Goal: Find contact information: Find contact information

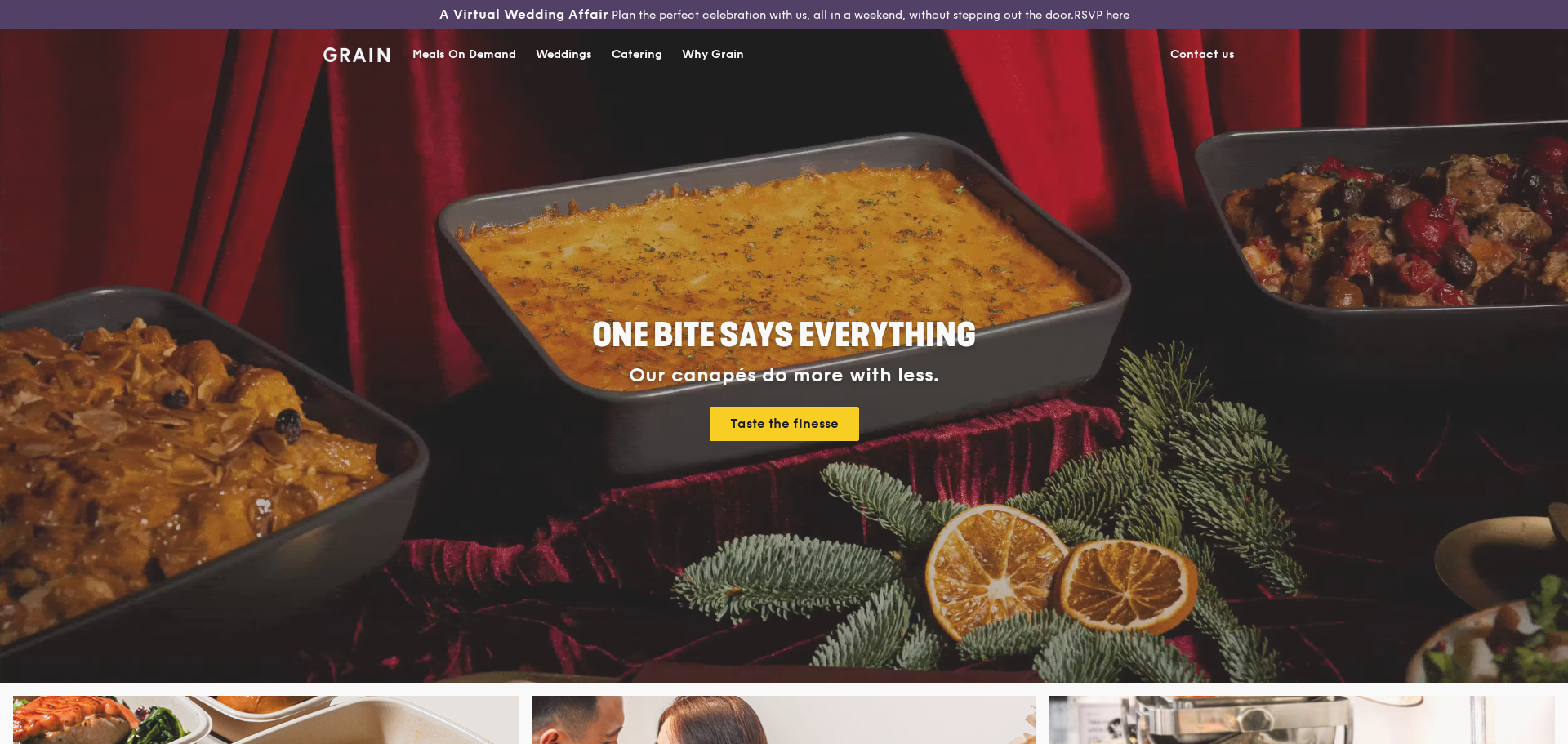
click at [1197, 56] on div "Weddings by [PERSON_NAME] presents Plan the perfect celebration with us, all in…" at bounding box center [784, 372] width 1568 height 744
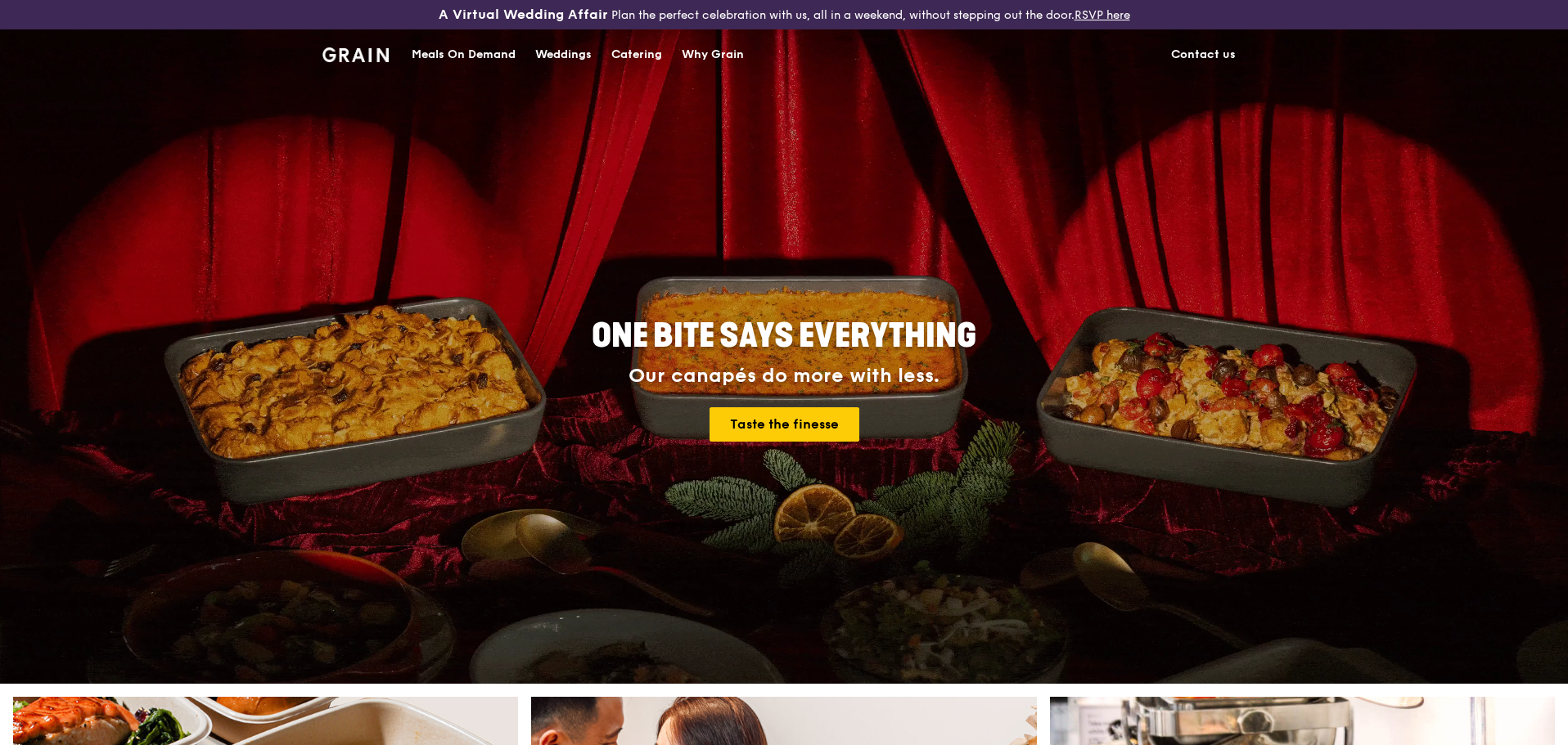
click at [1187, 55] on link "Contact us" at bounding box center [1202, 55] width 84 height 49
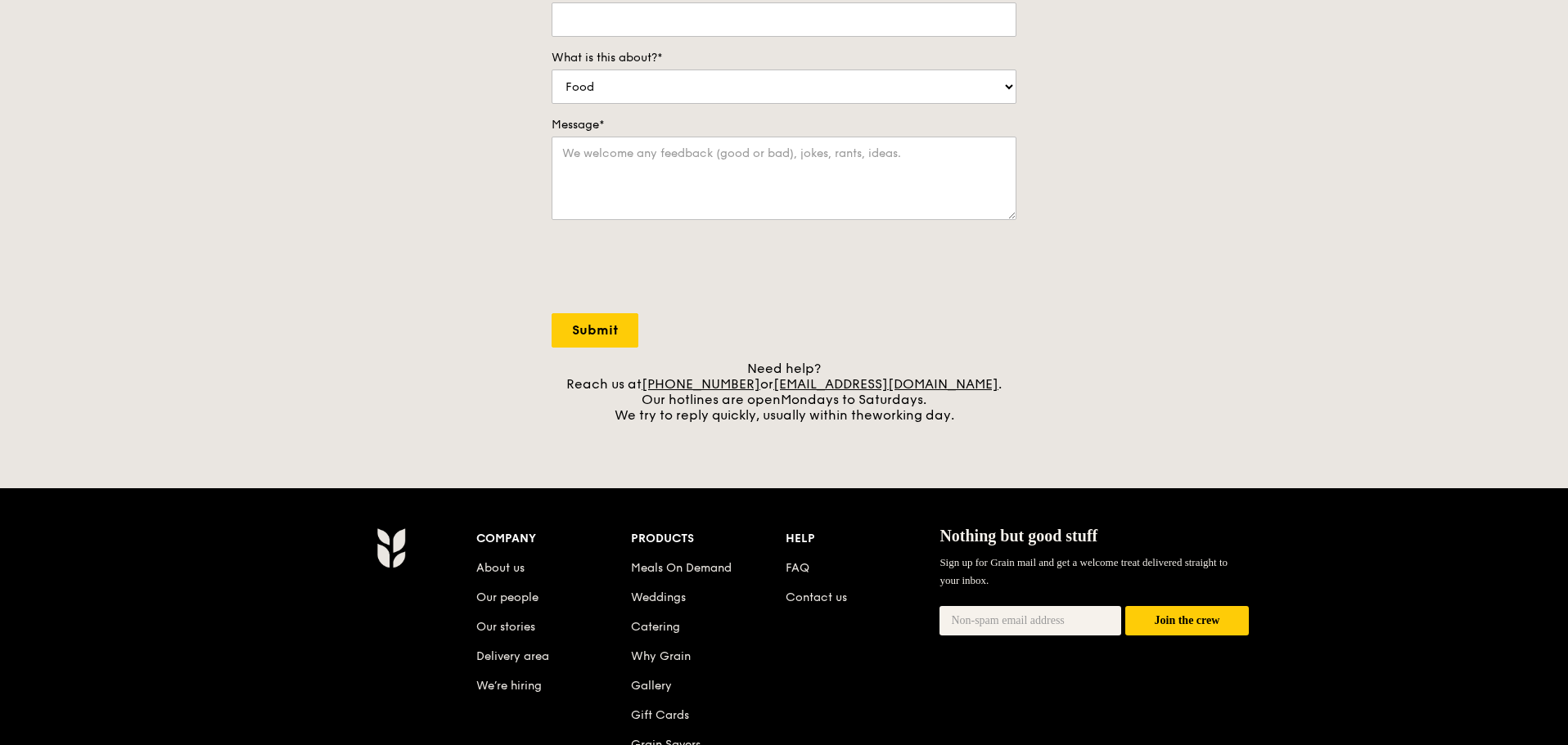
scroll to position [409, 0]
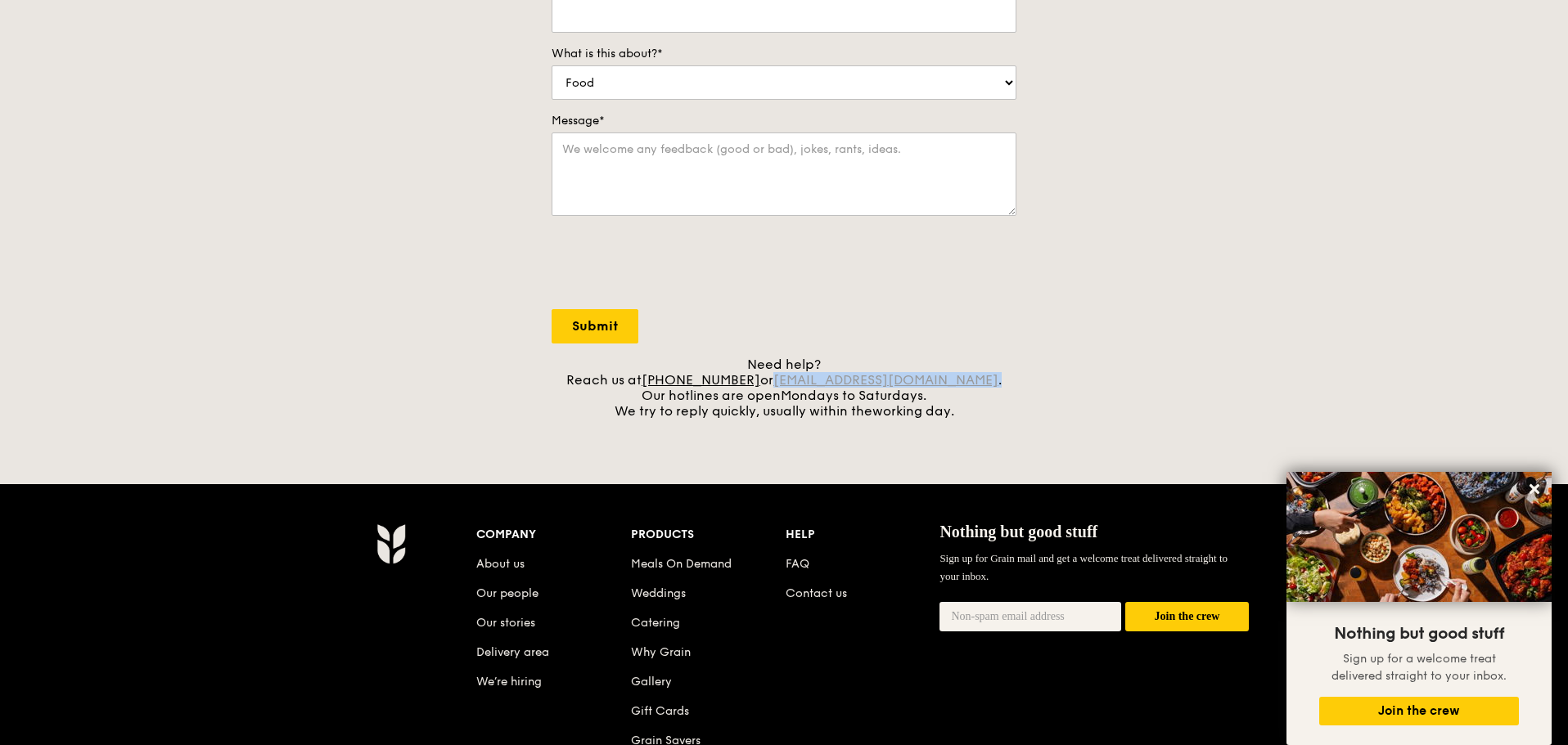
drag, startPoint x: 975, startPoint y: 379, endPoint x: 803, endPoint y: 379, distance: 172.0
click at [803, 379] on div "Need help? Reach us at [PHONE_NUMBER] or [EMAIL_ADDRESS][DOMAIN_NAME] . Our hot…" at bounding box center [784, 388] width 465 height 62
copy div "[EMAIL_ADDRESS][DOMAIN_NAME] ."
